Goal: Navigation & Orientation: Find specific page/section

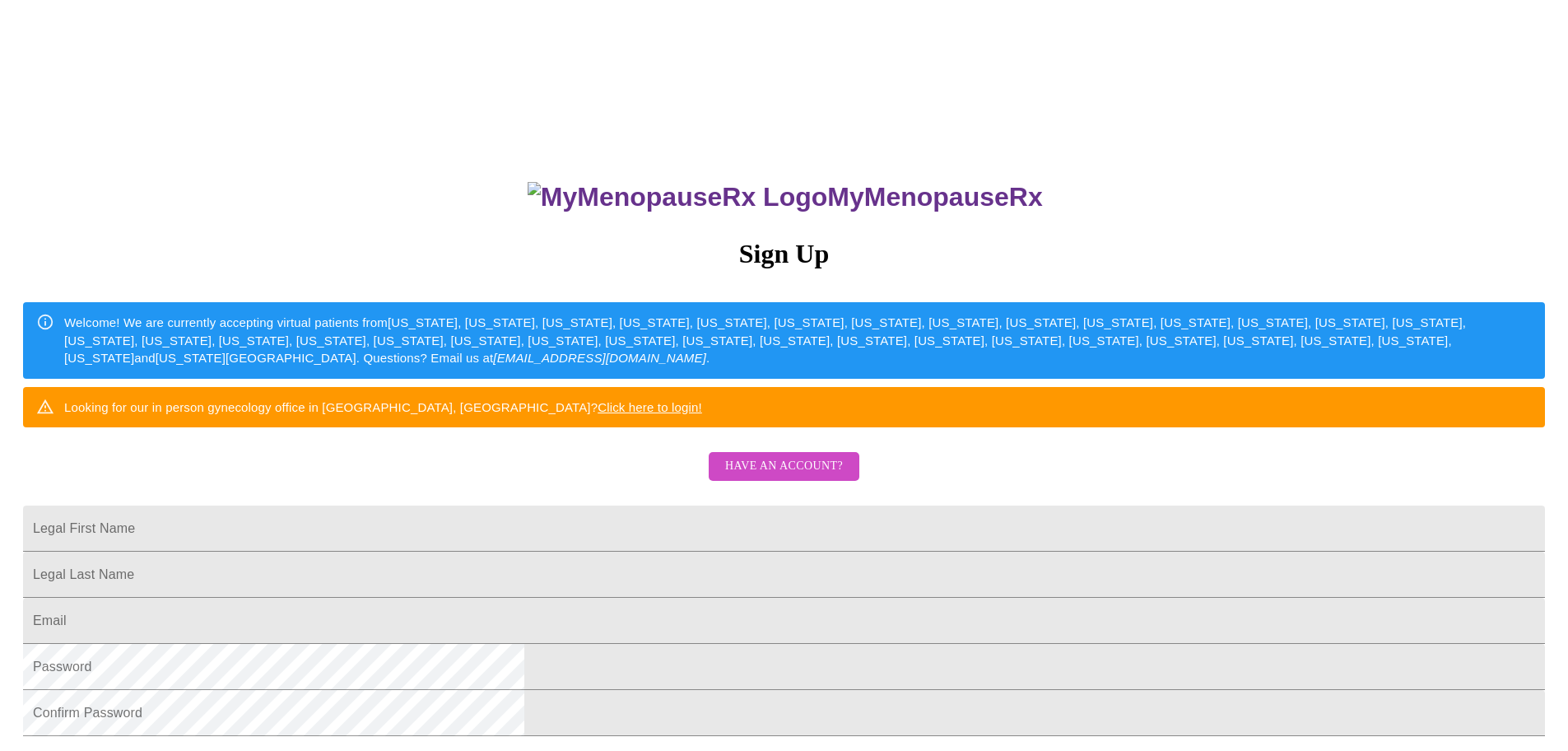
scroll to position [10, 0]
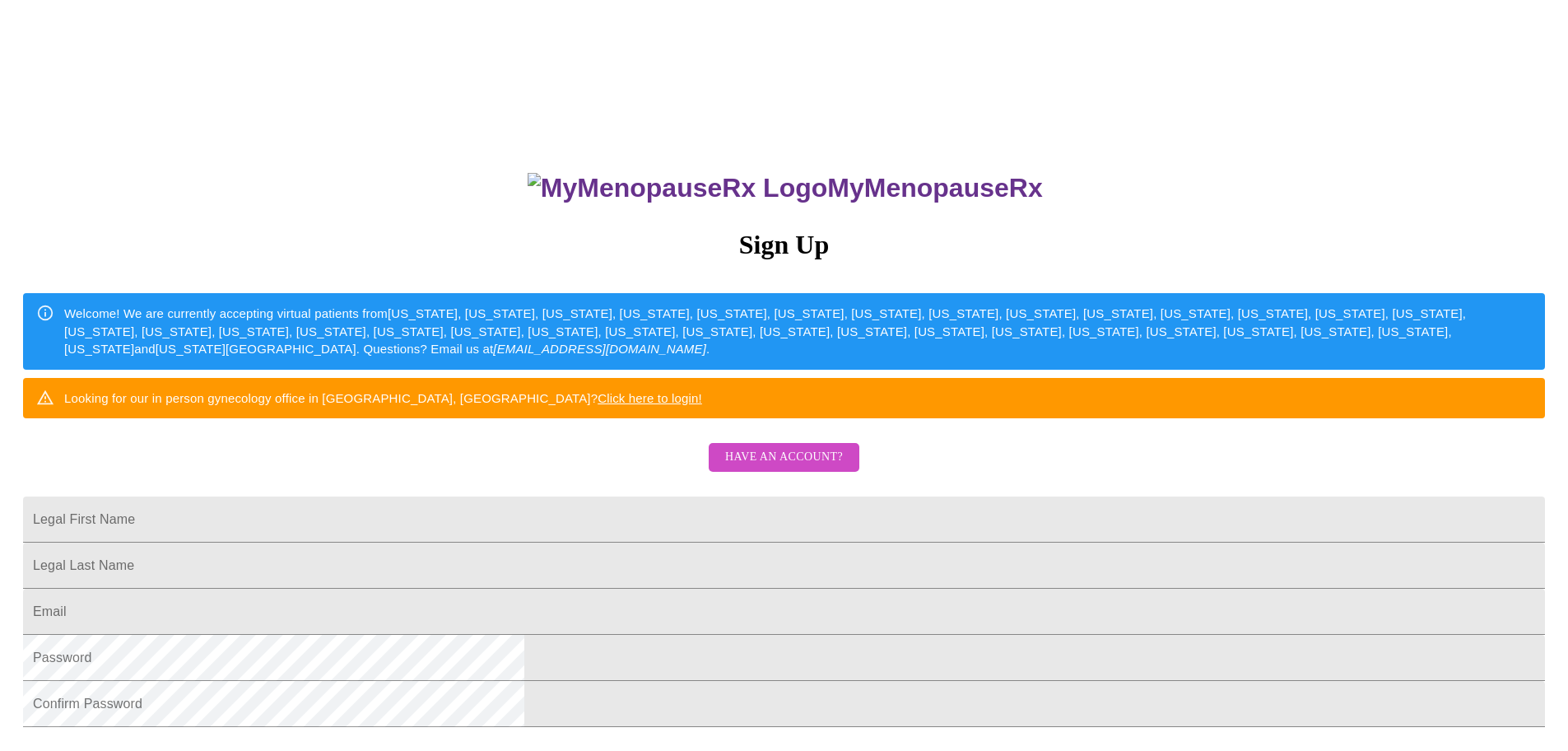
click at [771, 468] on span "Have an account?" at bounding box center [784, 457] width 118 height 21
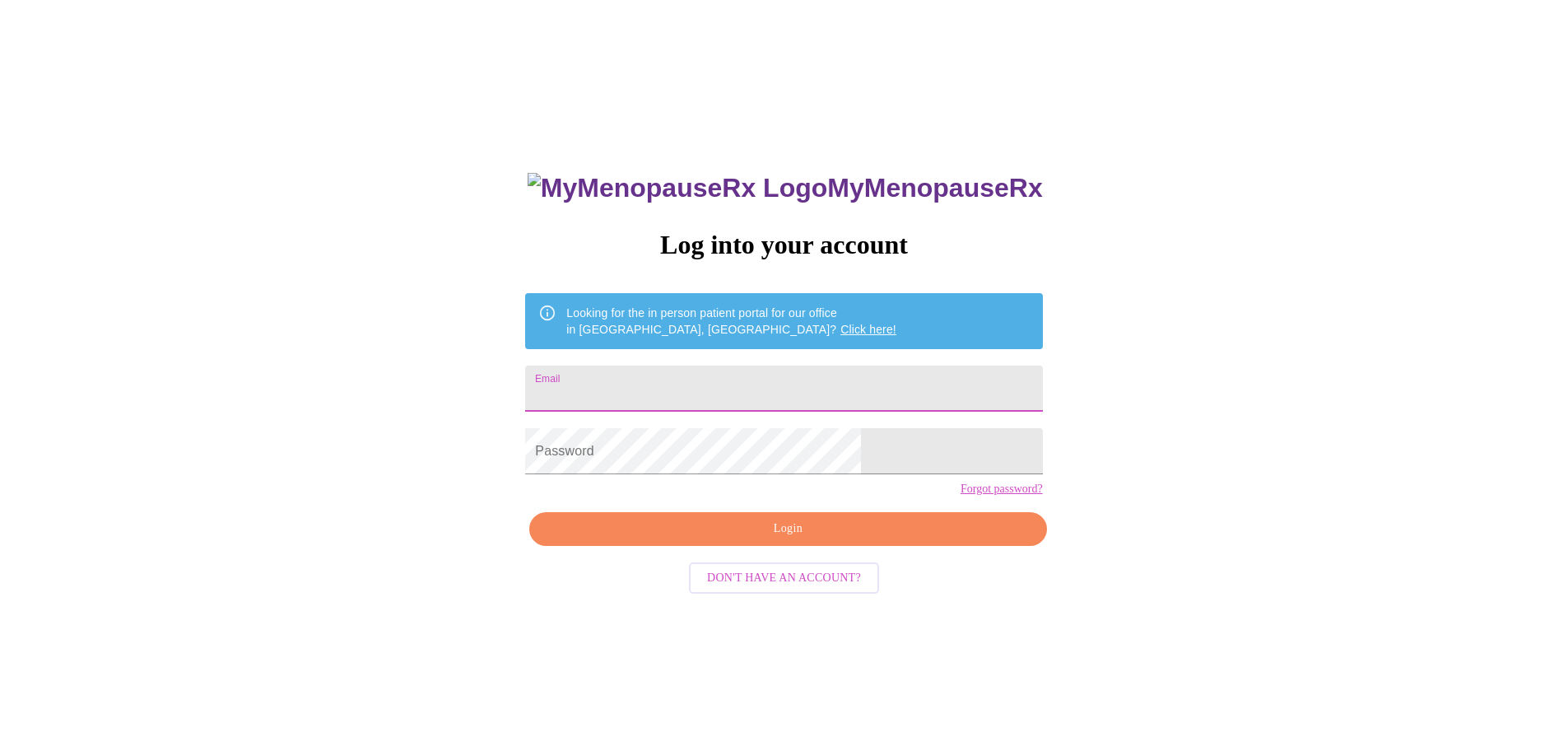
click at [704, 396] on input "Email" at bounding box center [783, 389] width 516 height 46
type input "[PERSON_NAME][EMAIL_ADDRESS][PERSON_NAME][DOMAIN_NAME]"
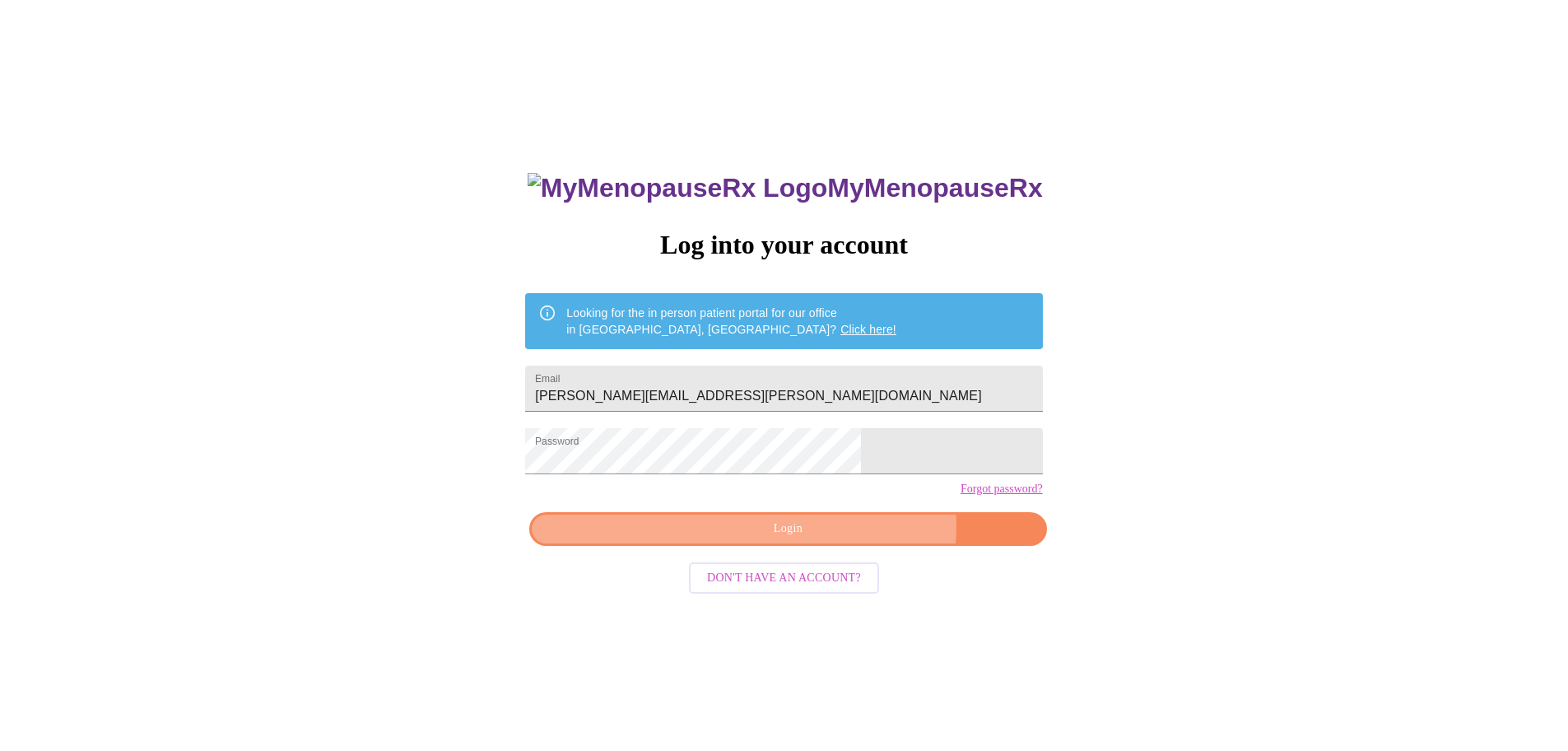
click at [834, 539] on span "Login" at bounding box center [787, 529] width 479 height 21
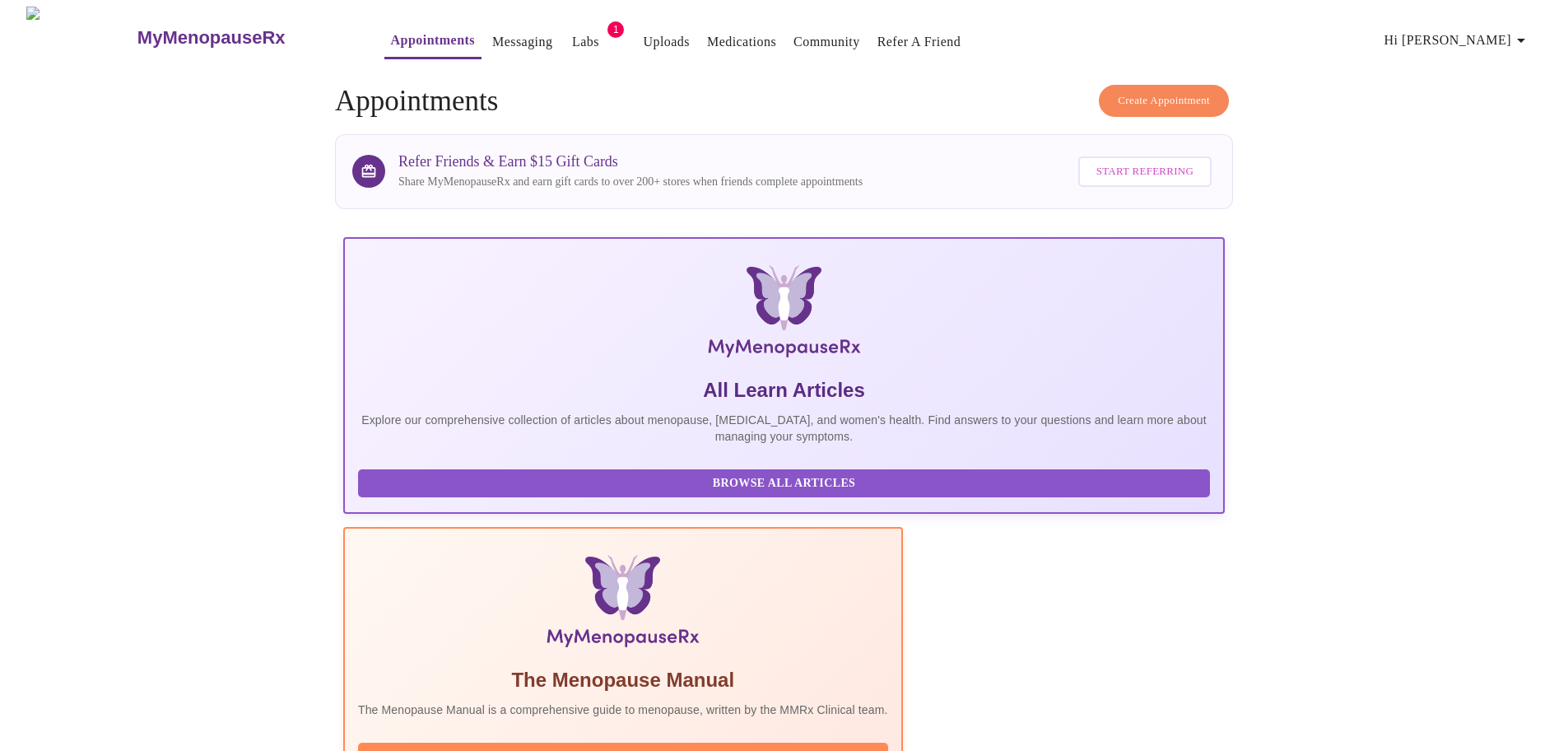
click at [565, 30] on span "Labs" at bounding box center [584, 42] width 39 height 23
click at [572, 33] on link "Labs" at bounding box center [585, 42] width 28 height 23
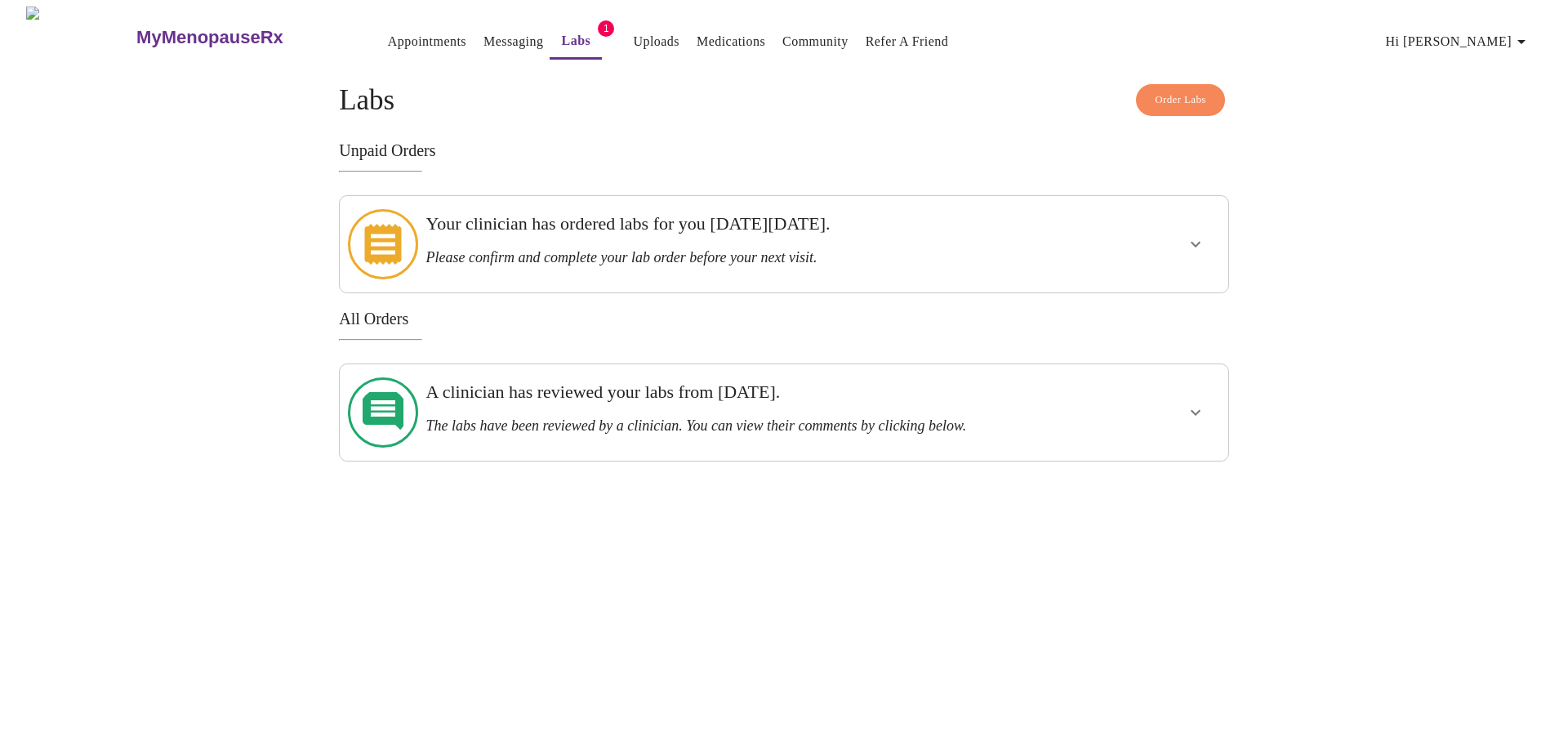
click at [1195, 242] on icon "show more" at bounding box center [1195, 245] width 9 height 6
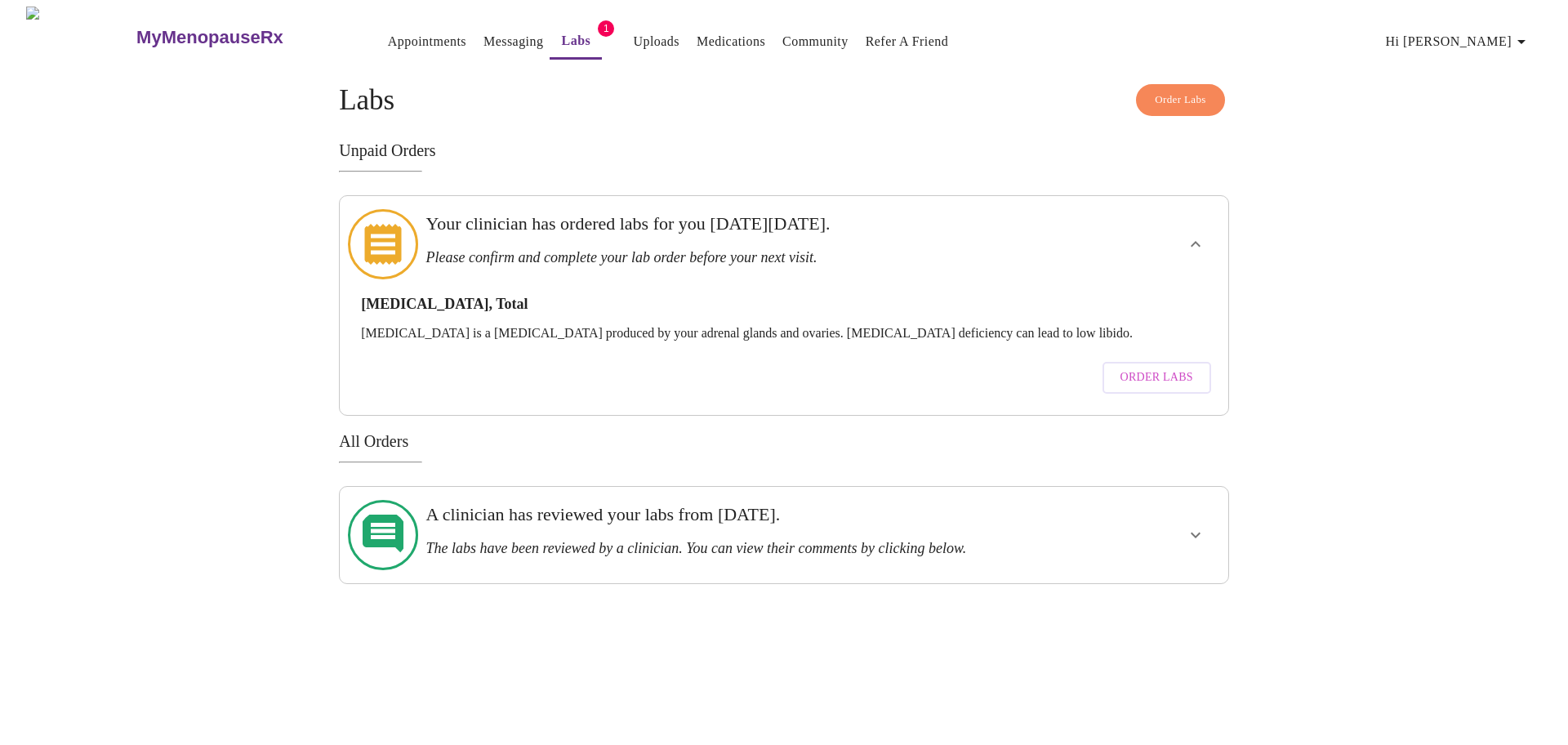
click at [388, 33] on link "Appointments" at bounding box center [426, 42] width 78 height 23
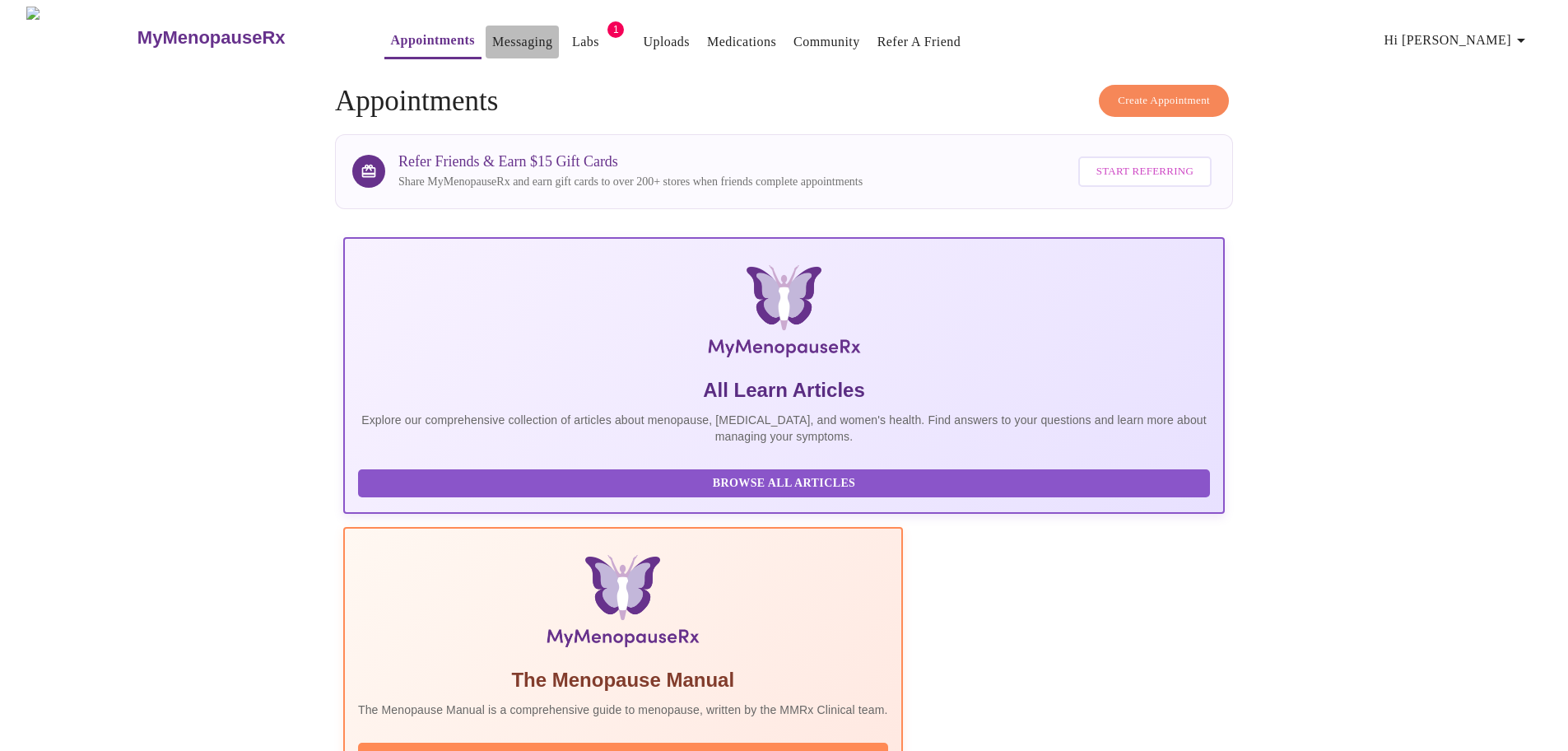
click at [493, 33] on link "Messaging" at bounding box center [522, 42] width 60 height 23
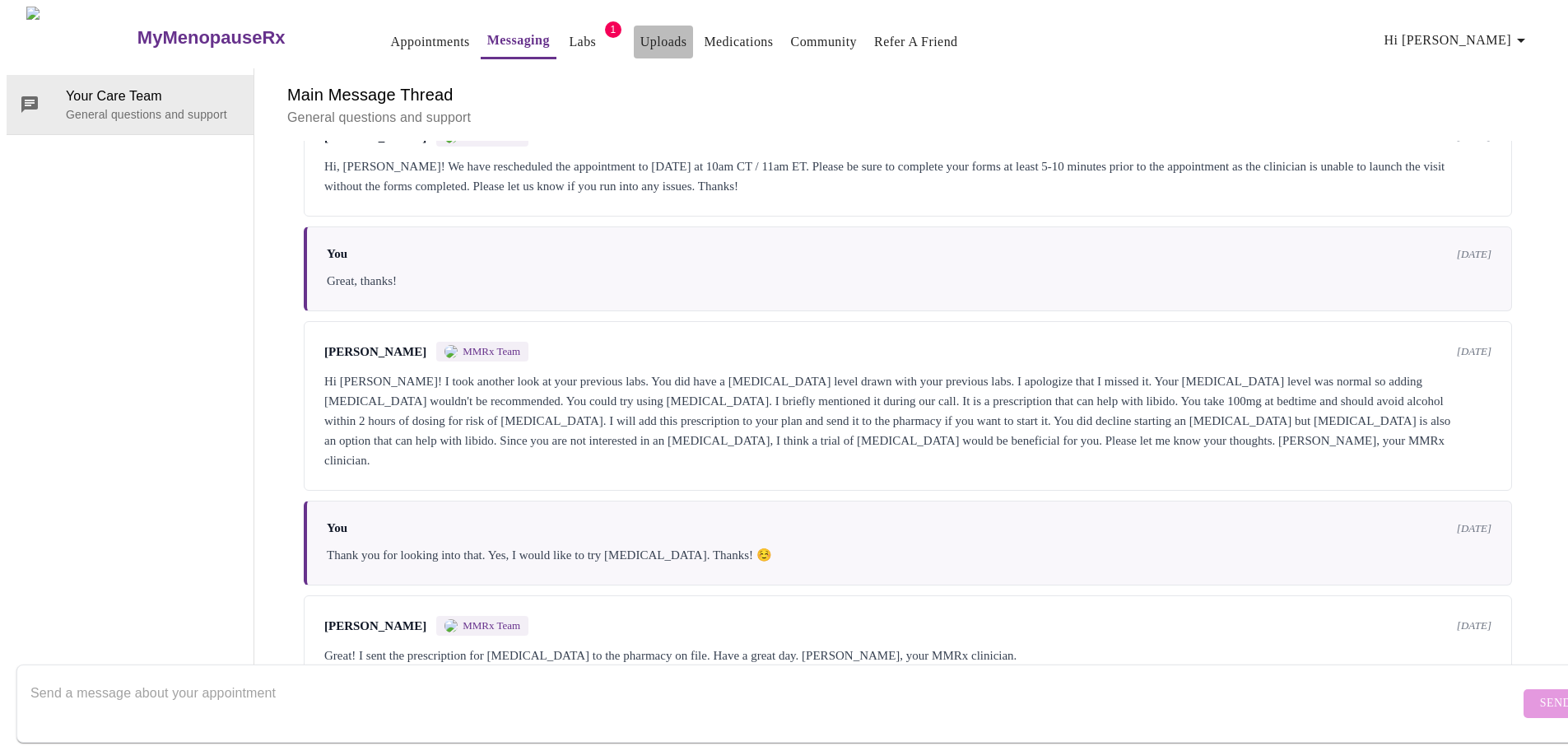
click at [640, 36] on link "Uploads" at bounding box center [663, 42] width 47 height 23
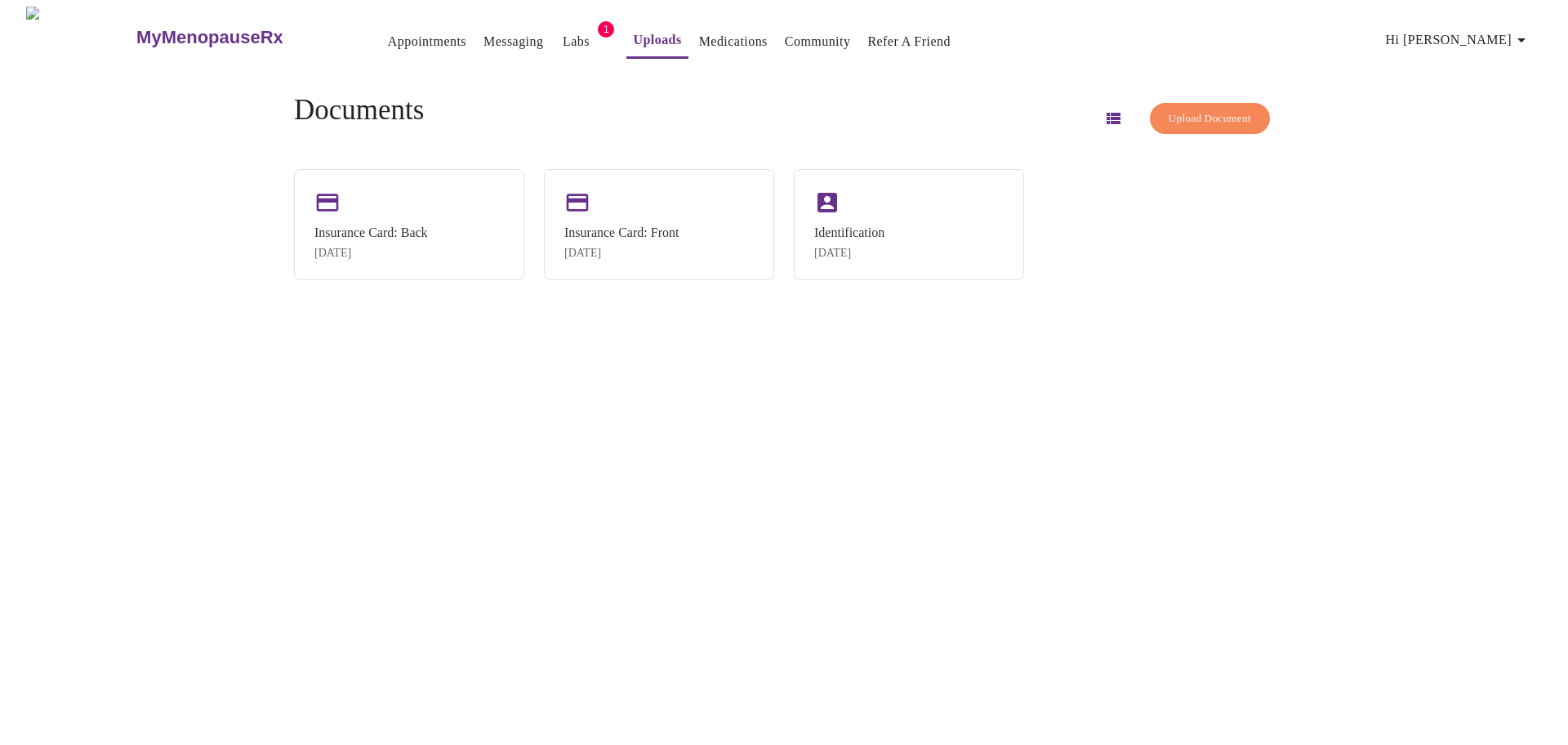
click at [698, 33] on link "Medications" at bounding box center [732, 42] width 69 height 23
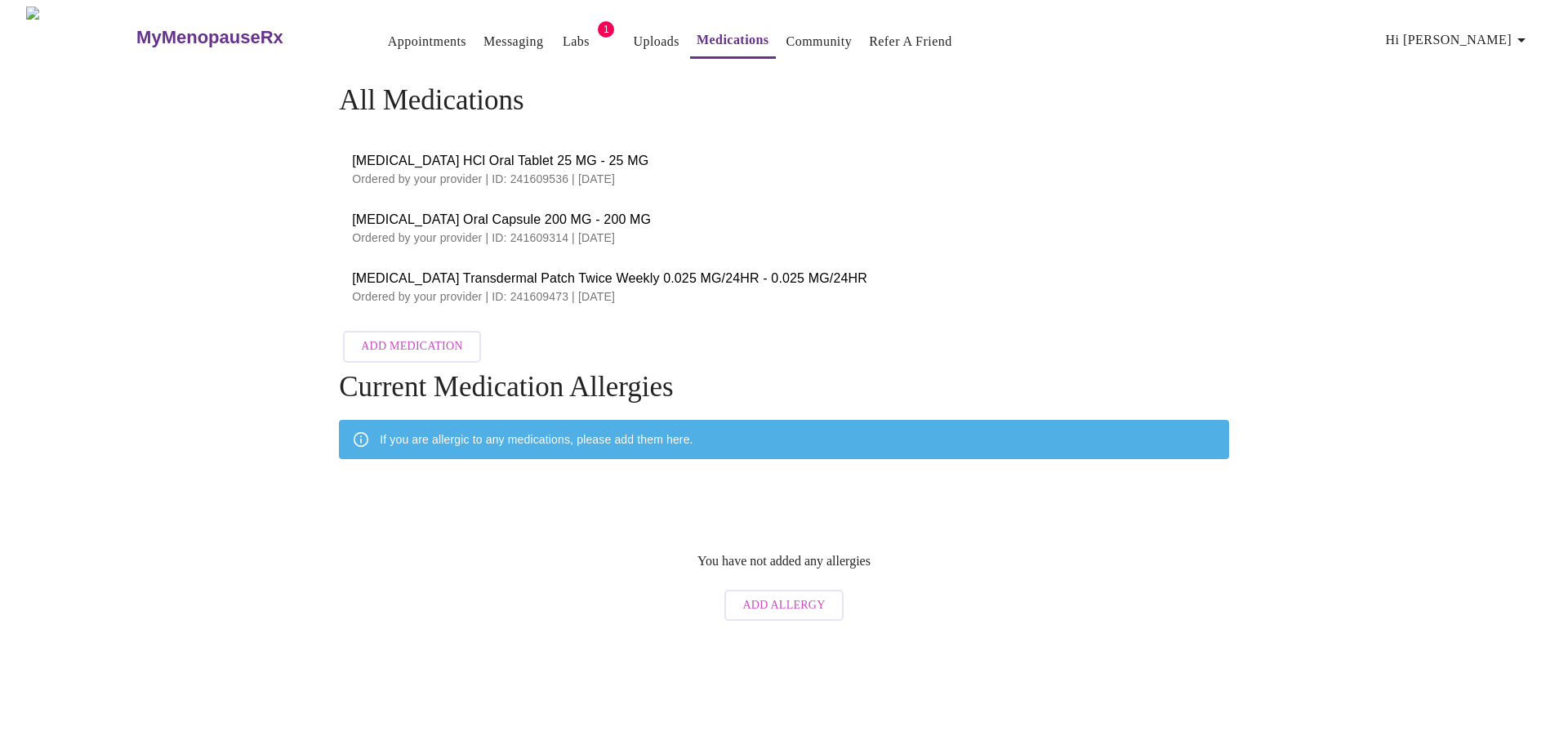
click at [786, 30] on link "Community" at bounding box center [819, 42] width 66 height 23
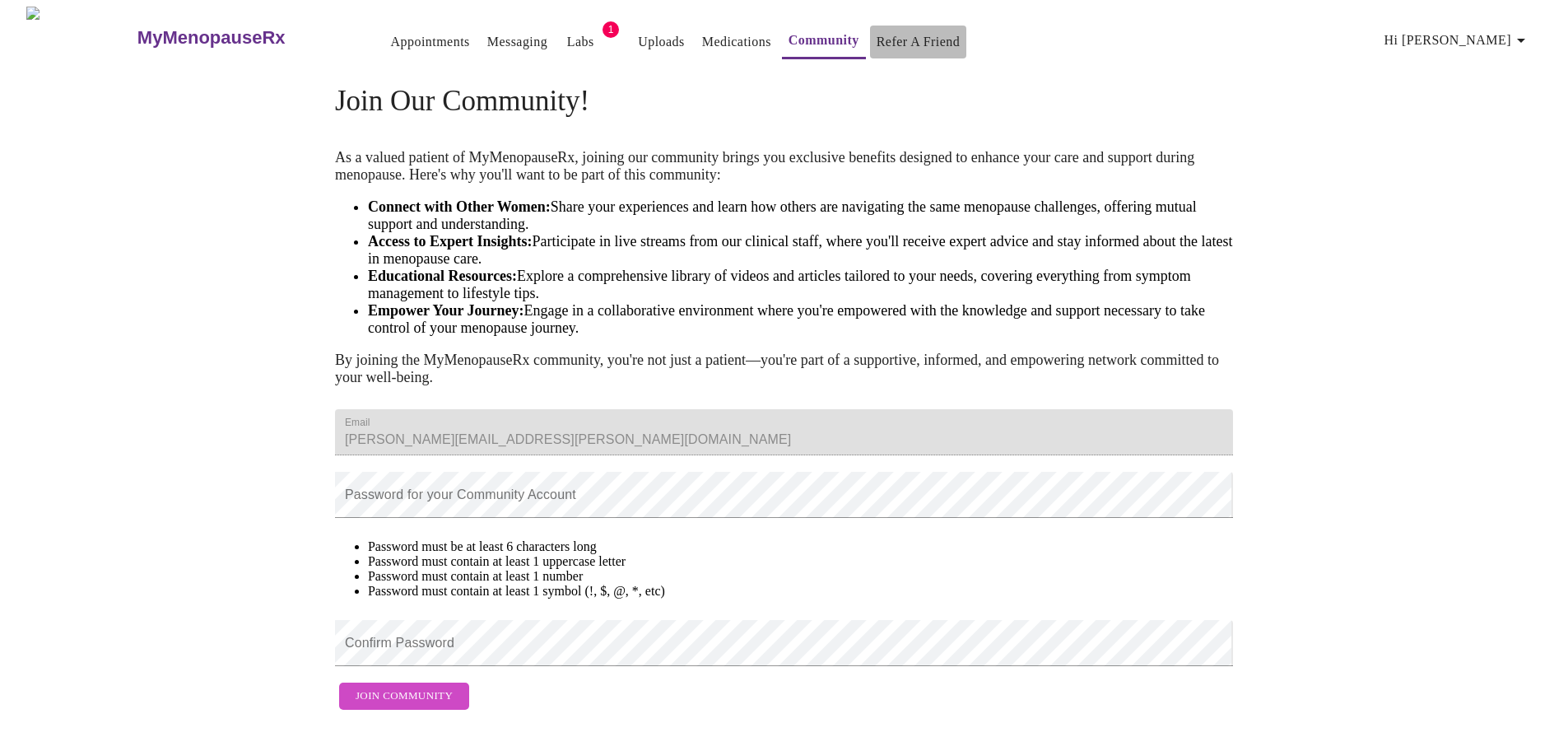
click at [876, 30] on link "Refer a Friend" at bounding box center [918, 42] width 84 height 23
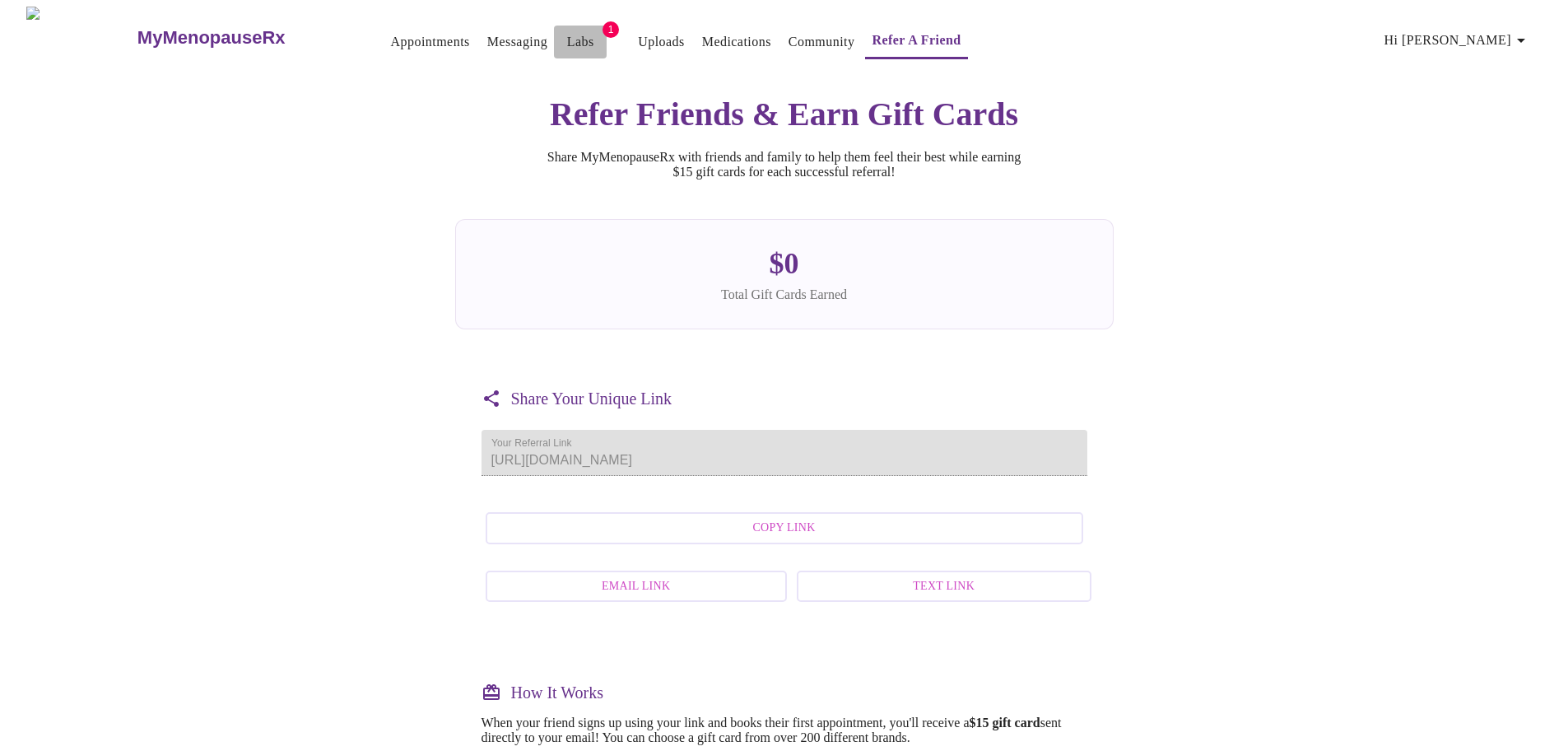
click at [567, 30] on link "Labs" at bounding box center [580, 42] width 28 height 23
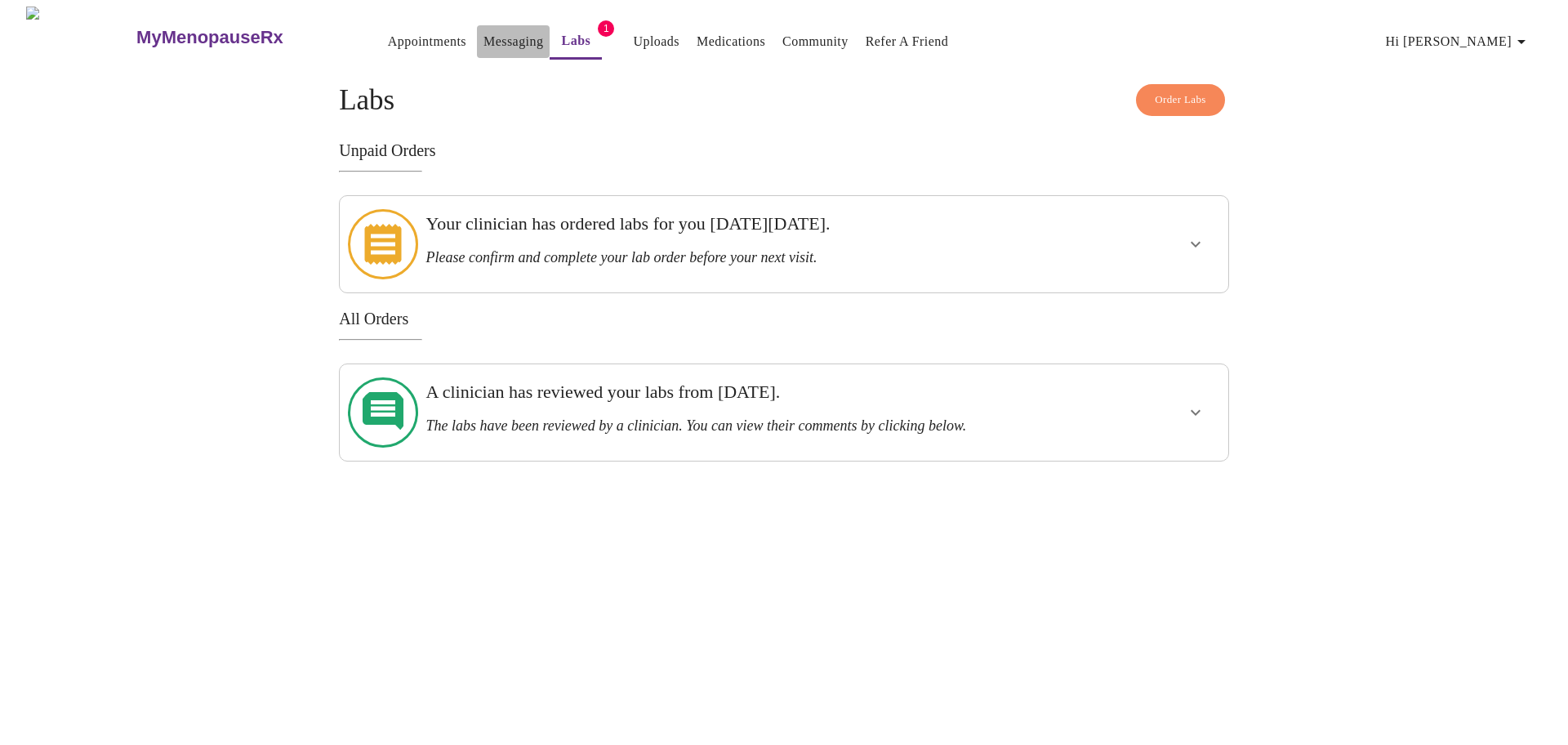
click at [483, 33] on link "Messaging" at bounding box center [512, 42] width 60 height 23
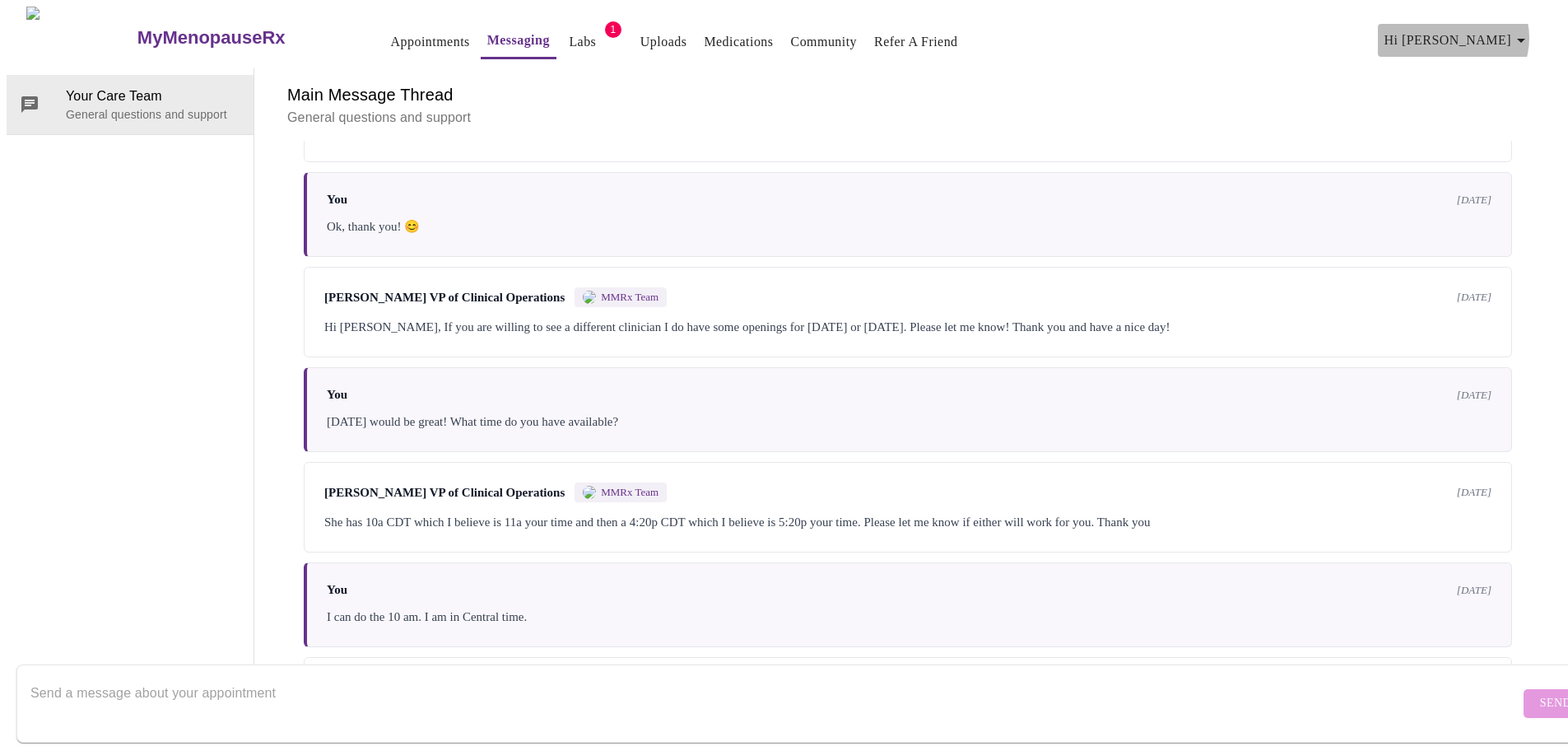
click at [1528, 31] on icon "button" at bounding box center [1520, 40] width 20 height 20
click at [1496, 90] on li "Invoices" at bounding box center [1498, 93] width 75 height 30
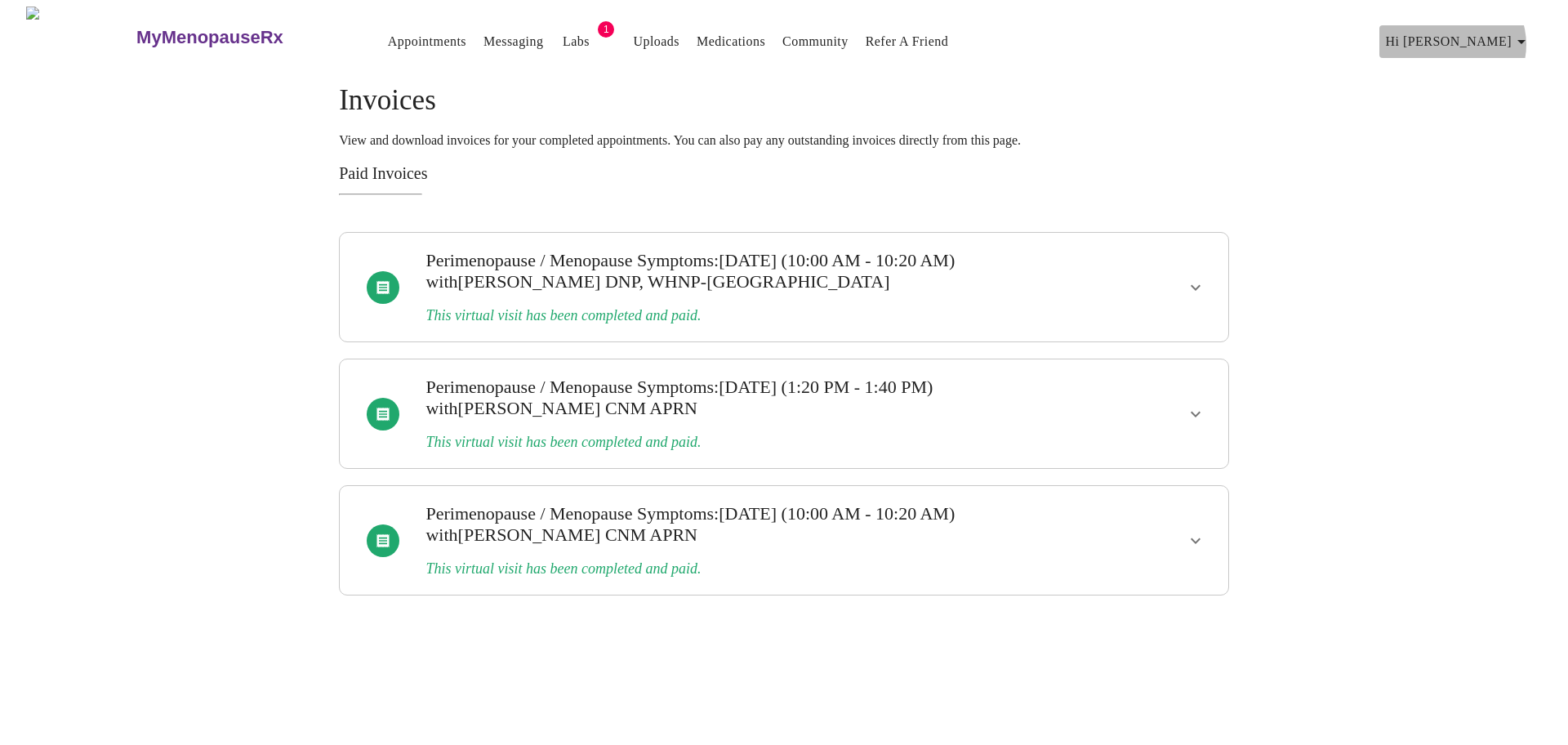
click at [1526, 38] on icon "button" at bounding box center [1521, 42] width 20 height 20
click at [1514, 67] on li "Billing" at bounding box center [1499, 64] width 75 height 29
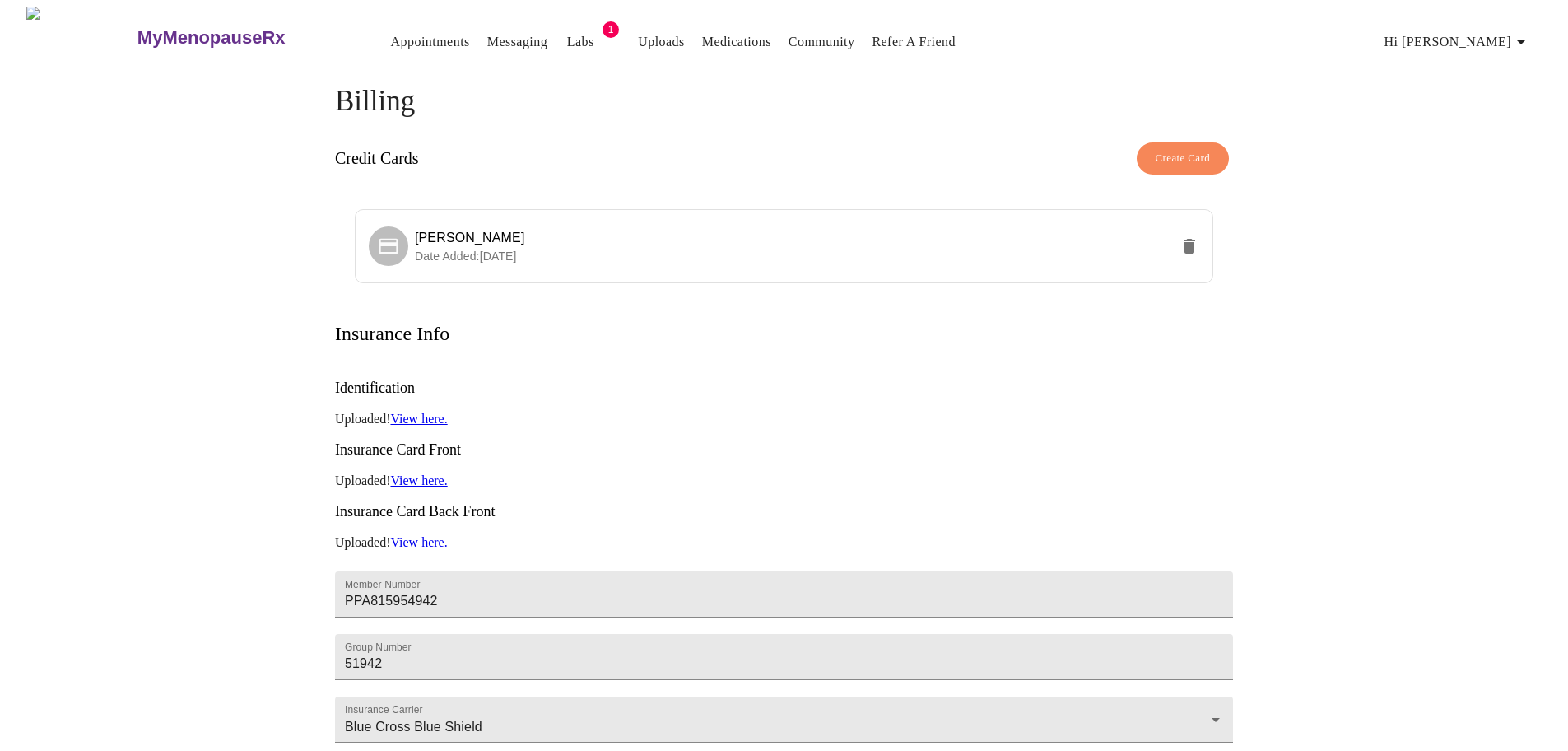
click at [1518, 34] on icon "button" at bounding box center [1520, 42] width 20 height 20
click at [1509, 35] on li "Settings" at bounding box center [1498, 35] width 75 height 30
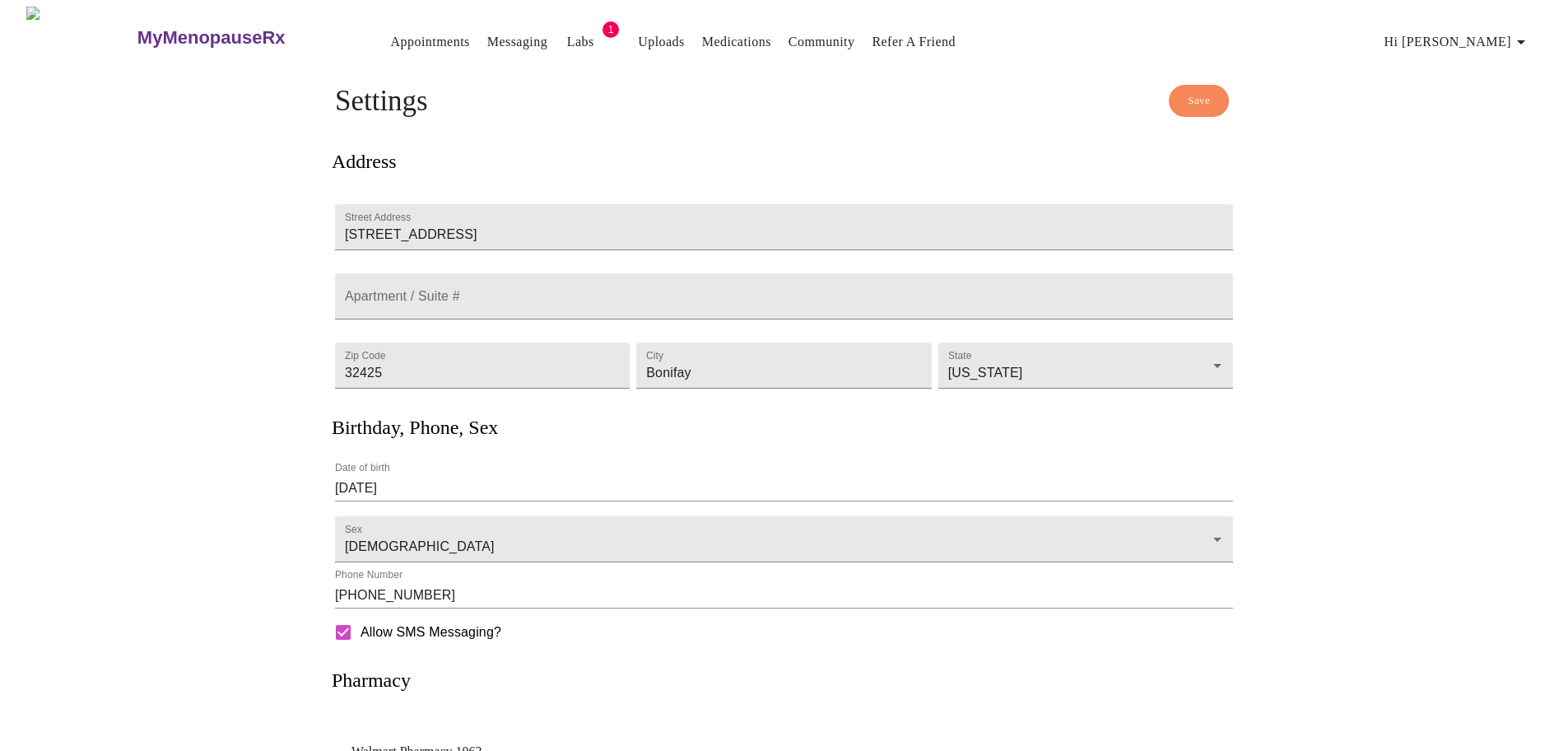
click at [391, 33] on link "Appointments" at bounding box center [430, 42] width 79 height 23
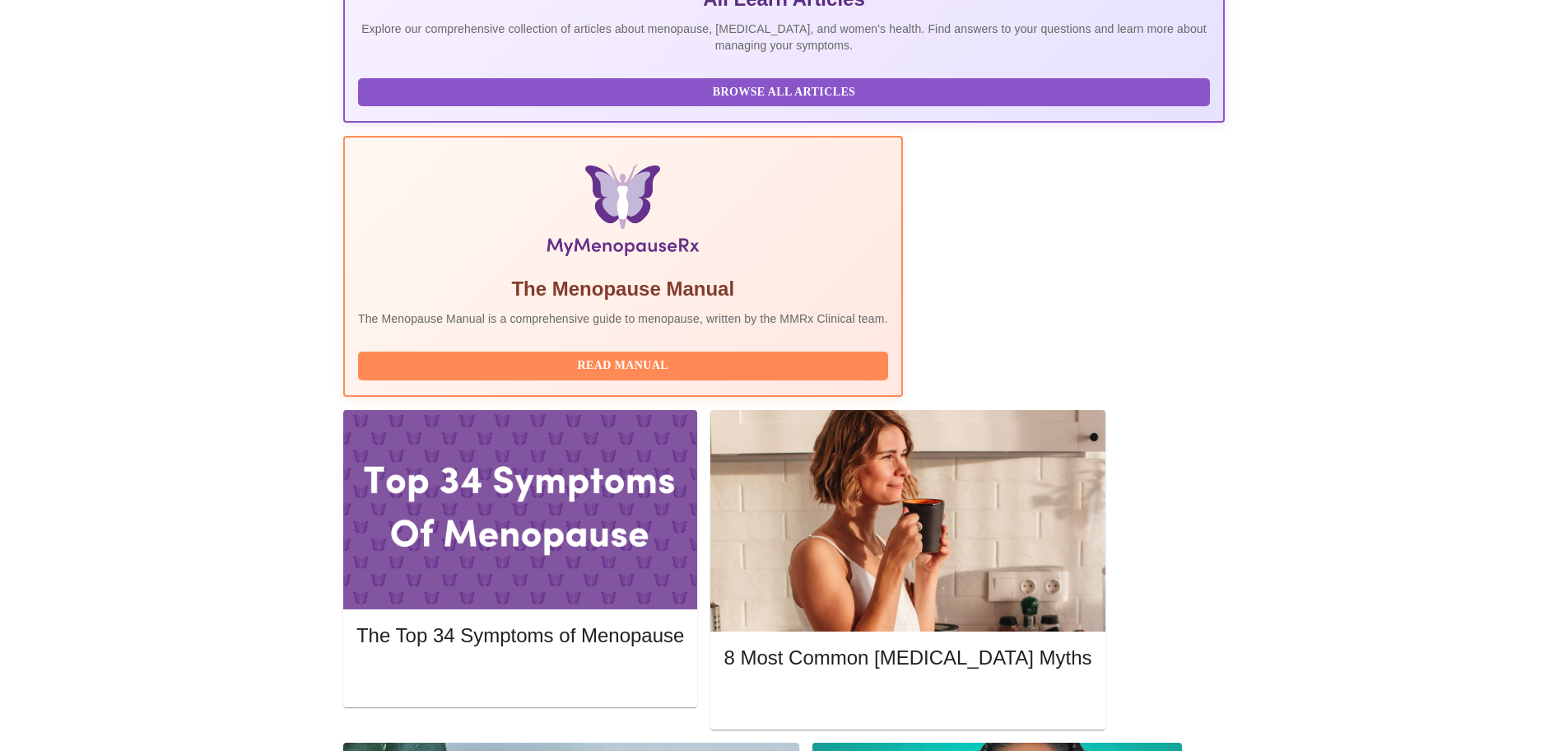
scroll to position [394, 0]
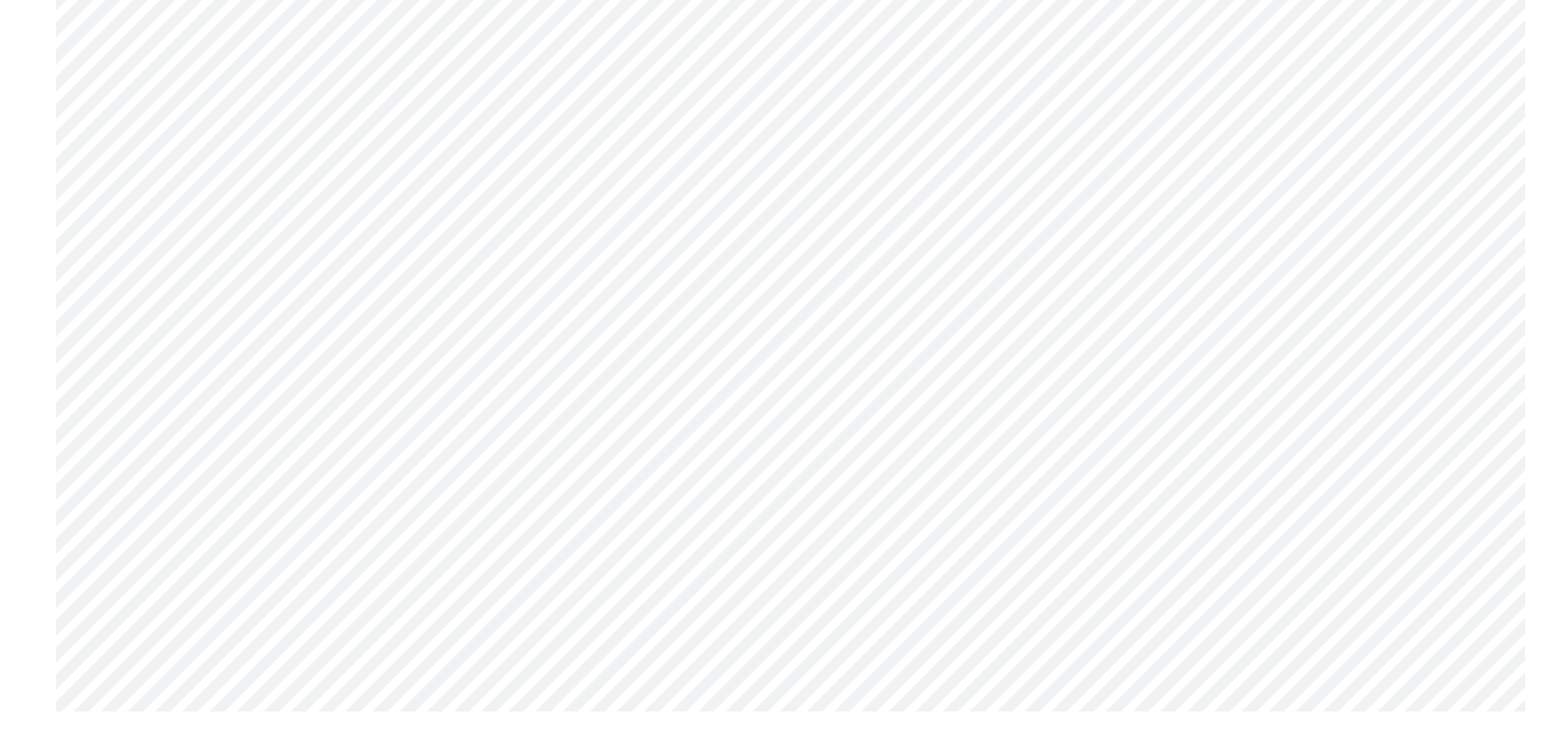
scroll to position [7185, 0]
